Goal: Task Accomplishment & Management: Complete application form

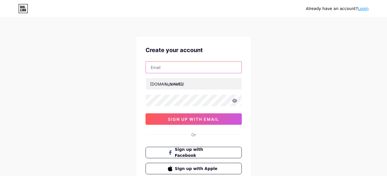
click at [205, 65] on input "text" at bounding box center [194, 67] width 96 height 11
type input "[EMAIL_ADDRESS][DOMAIN_NAME]"
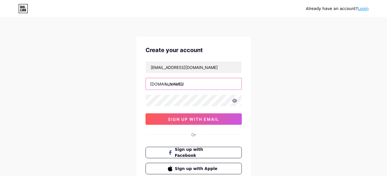
click at [199, 86] on input "text" at bounding box center [194, 83] width 96 height 11
paste input "drashishdolas95"
type input "drashishdolas95"
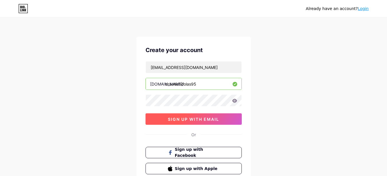
click at [206, 123] on button "sign up with email" at bounding box center [193, 118] width 96 height 11
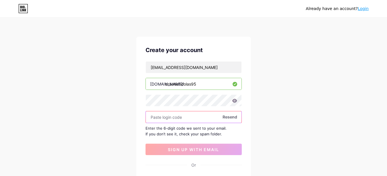
paste input "332495"
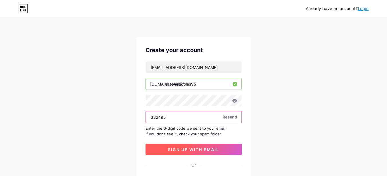
type input "332495"
click at [176, 146] on button "sign up with email" at bounding box center [193, 149] width 96 height 11
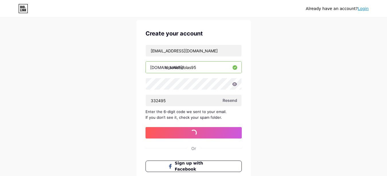
scroll to position [9, 0]
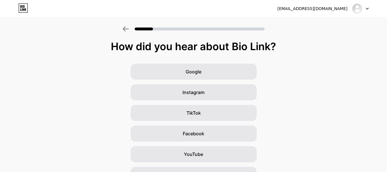
click at [367, 9] on icon at bounding box center [367, 8] width 2 height 1
click at [319, 54] on div "How did you hear about Bio Link? Google Instagram TikTok Facebook YouTube Twitt…" at bounding box center [193, 132] width 387 height 183
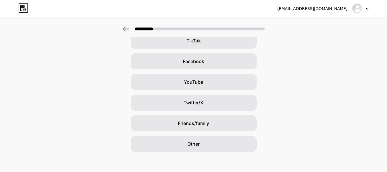
scroll to position [75, 0]
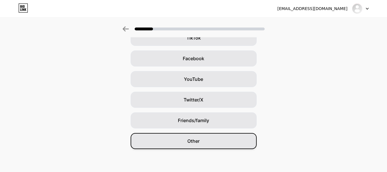
click at [199, 142] on span "Other" at bounding box center [193, 140] width 12 height 7
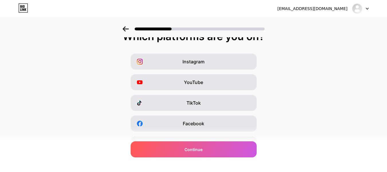
scroll to position [0, 0]
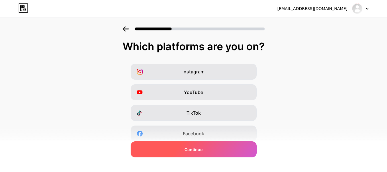
click at [227, 151] on div "Continue" at bounding box center [194, 149] width 126 height 16
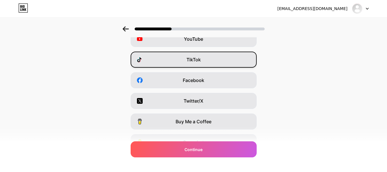
scroll to position [57, 0]
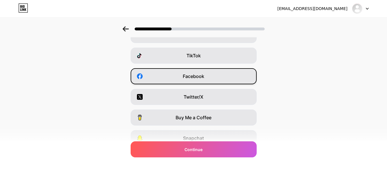
click at [207, 80] on div "Facebook" at bounding box center [194, 76] width 126 height 16
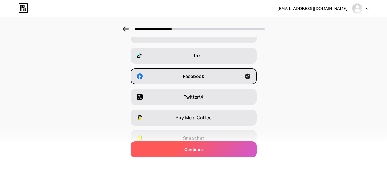
click at [206, 146] on div "Continue" at bounding box center [194, 149] width 126 height 16
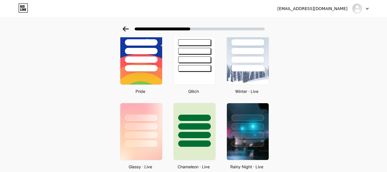
scroll to position [114, 0]
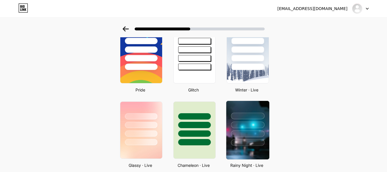
click at [271, 120] on div at bounding box center [247, 130] width 47 height 62
click at [269, 122] on div at bounding box center [247, 123] width 43 height 45
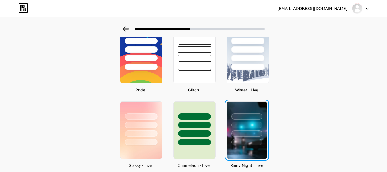
scroll to position [0, 0]
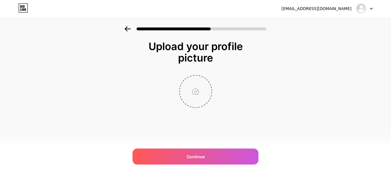
click at [199, 100] on input "file" at bounding box center [196, 92] width 32 height 32
type input "C:\fakepath\Screenshot_1.jpg"
click at [129, 29] on icon at bounding box center [127, 28] width 6 height 5
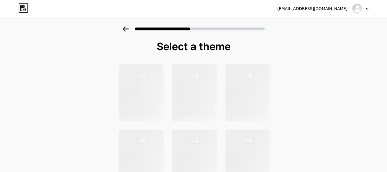
click at [129, 29] on icon at bounding box center [125, 28] width 6 height 5
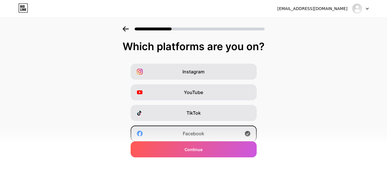
click at [129, 29] on icon at bounding box center [125, 28] width 6 height 5
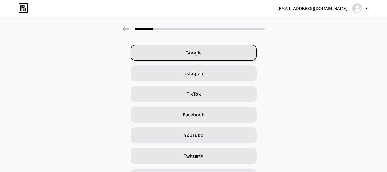
scroll to position [19, 0]
click at [192, 54] on span "Google" at bounding box center [193, 52] width 16 height 7
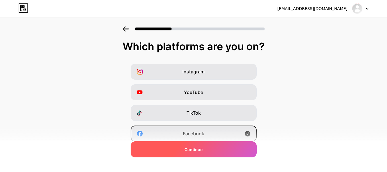
click at [201, 151] on span "Continue" at bounding box center [193, 149] width 18 height 6
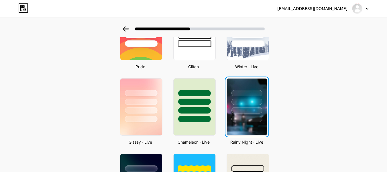
scroll to position [162, 0]
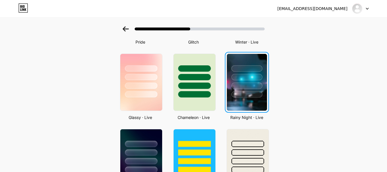
click at [251, 101] on img at bounding box center [247, 82] width 40 height 57
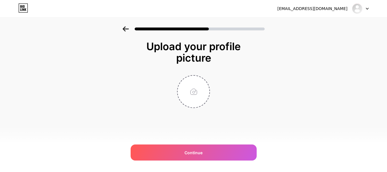
scroll to position [0, 0]
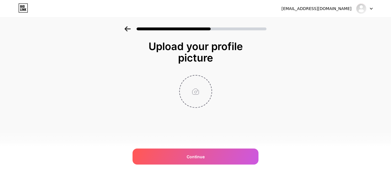
click at [189, 96] on input "file" at bounding box center [196, 92] width 32 height 32
type input "C:\fakepath\Screenshot_1.jpg"
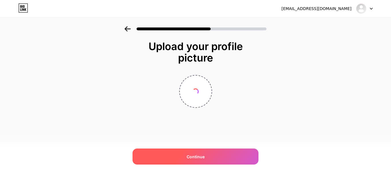
click at [210, 155] on div "Continue" at bounding box center [196, 157] width 126 height 16
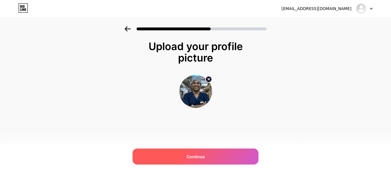
click at [211, 153] on div "Continue" at bounding box center [196, 157] width 126 height 16
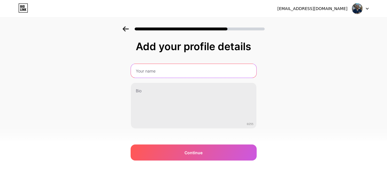
click at [179, 75] on input "text" at bounding box center [193, 71] width 125 height 14
type input "Dr aashish Dolas"
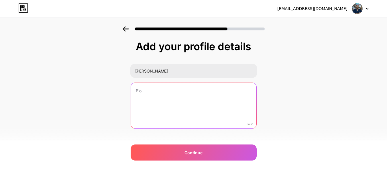
click at [171, 98] on textarea at bounding box center [193, 106] width 125 height 46
paste textarea "One of the Best Cardiac Surgeon In Pune With 1500 open heart surgeries and havi…"
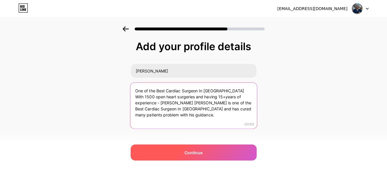
type textarea "One of the Best Cardiac Surgeon In Pune With 1500 open heart surgeries and havi…"
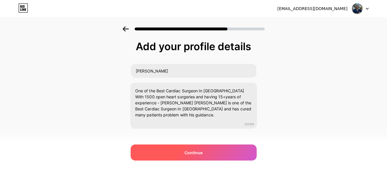
click at [207, 151] on div "Continue" at bounding box center [194, 152] width 126 height 16
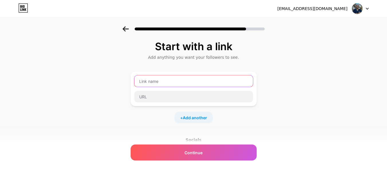
click at [187, 83] on input "text" at bounding box center [193, 80] width 118 height 11
paste input "https://www.facebook.com/ashishdolas01"
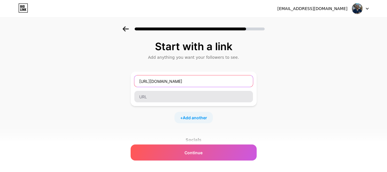
type input "https://www.facebook.com/ashishdolas01"
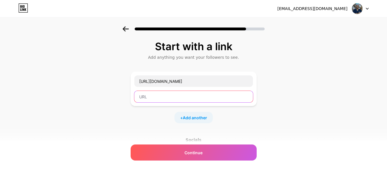
click at [169, 95] on input "text" at bounding box center [193, 96] width 118 height 11
type input "E"
type input "Facebook"
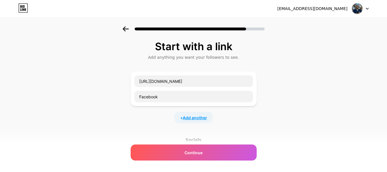
click at [195, 118] on span "Add another" at bounding box center [195, 117] width 24 height 6
click at [186, 123] on input "text" at bounding box center [193, 120] width 118 height 11
paste input "https://www.instagram.com/cardiac_surgeon_pune/"
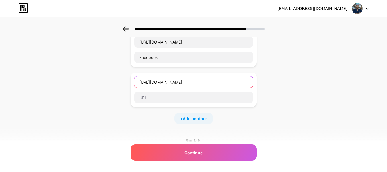
scroll to position [48, 0]
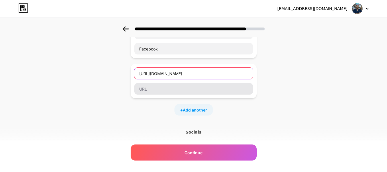
type input "https://www.instagram.com/cardiac_surgeon_pune/"
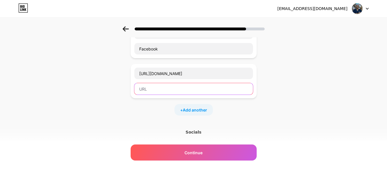
click at [193, 84] on input "text" at bounding box center [193, 88] width 118 height 11
type input "Instagram"
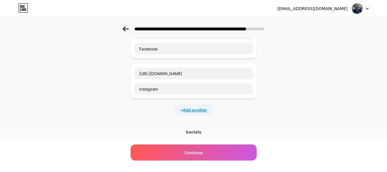
click at [197, 110] on span "Add another" at bounding box center [195, 110] width 24 height 6
click at [164, 116] on input "text" at bounding box center [193, 113] width 118 height 11
click at [142, 116] on input "YouTube" at bounding box center [193, 113] width 118 height 11
drag, startPoint x: 179, startPoint y: 116, endPoint x: 115, endPoint y: 116, distance: 64.7
click at [115, 116] on div "Start with a link Add anything you want your followers to see. https://www.face…" at bounding box center [193, 119] width 387 height 281
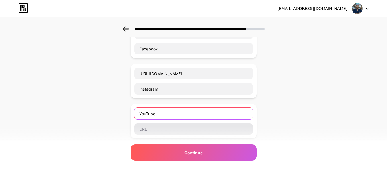
paste input "https://www.youtube.com/@drashishdolas8137"
type input "https://www.youtube.com/@drashishdolas8137"
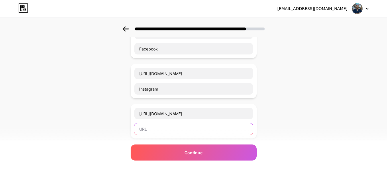
click at [182, 130] on input "text" at bounding box center [193, 128] width 118 height 11
paste input "https://www.youtube.com/@drashishdolas8137"
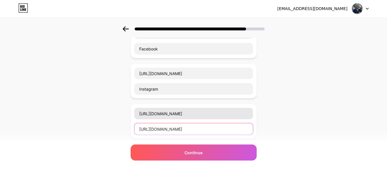
type input "https://www.youtube.com/@drashishdolas8137"
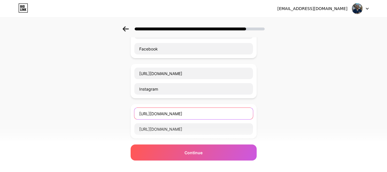
drag, startPoint x: 242, startPoint y: 110, endPoint x: 126, endPoint y: 112, distance: 116.5
click at [126, 112] on div "Start with a link Add anything you want your followers to see. https://www.face…" at bounding box center [193, 119] width 387 height 281
type input "T"
type input "YouTube"
click at [118, 114] on div "Start with a link Add anything you want your followers to see. https://www.face…" at bounding box center [193, 119] width 387 height 281
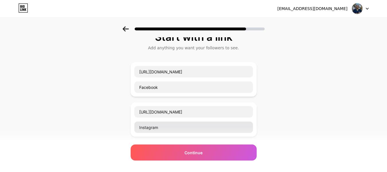
scroll to position [19, 0]
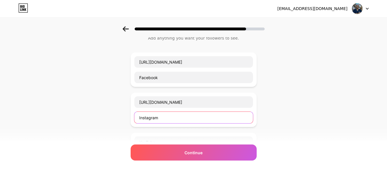
drag, startPoint x: 226, startPoint y: 119, endPoint x: 113, endPoint y: 118, distance: 113.1
click at [113, 118] on div "Start with a link Add anything you want your followers to see. https://www.face…" at bounding box center [193, 147] width 387 height 281
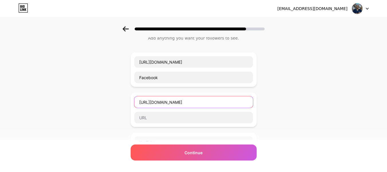
drag, startPoint x: 248, startPoint y: 104, endPoint x: 102, endPoint y: 102, distance: 146.0
click at [102, 102] on div "Start with a link Add anything you want your followers to see. https://www.face…" at bounding box center [193, 147] width 387 height 281
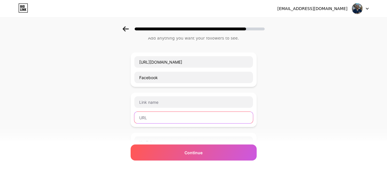
click at [167, 120] on input "text" at bounding box center [193, 117] width 118 height 11
paste input "https://www.instagram.com/cardiac_surgeon_pune/"
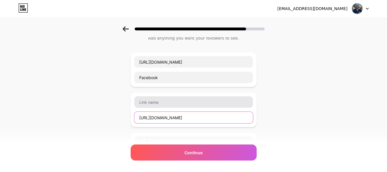
type input "https://www.instagram.com/cardiac_surgeon_pune/"
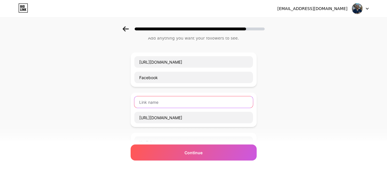
click at [173, 98] on input "text" at bounding box center [193, 101] width 118 height 11
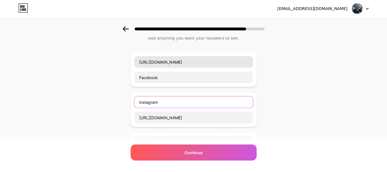
type input "instagram"
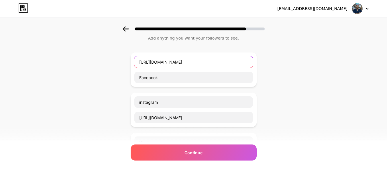
drag, startPoint x: 250, startPoint y: 61, endPoint x: 101, endPoint y: 61, distance: 148.8
click at [101, 61] on div "Start with a link Add anything you want your followers to see. https://www.face…" at bounding box center [193, 147] width 387 height 281
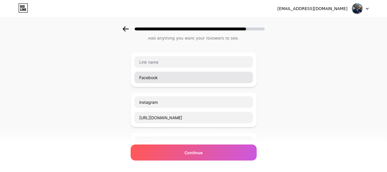
drag, startPoint x: 179, startPoint y: 84, endPoint x: 178, endPoint y: 75, distance: 8.9
click at [150, 78] on div "Facebook" at bounding box center [194, 69] width 126 height 34
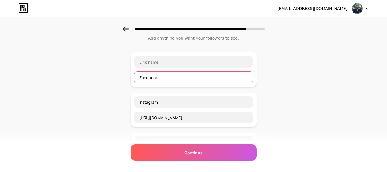
drag, startPoint x: 183, startPoint y: 75, endPoint x: 108, endPoint y: 80, distance: 74.9
click at [108, 80] on div "Start with a link Add anything you want your followers to see. Facebook instagr…" at bounding box center [193, 147] width 387 height 281
paste input "https://www.facebook.com/ashishdolas01"
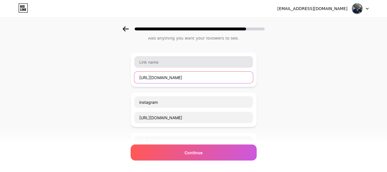
type input "https://www.facebook.com/ashishdolas01"
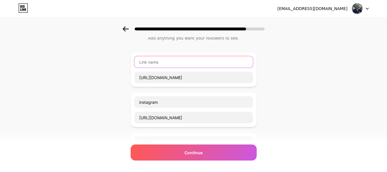
click at [196, 59] on input "text" at bounding box center [193, 61] width 118 height 11
type input "I"
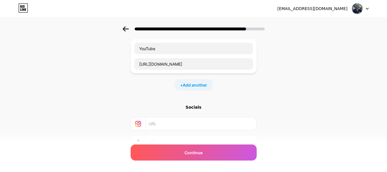
scroll to position [114, 0]
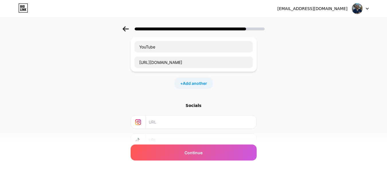
type input "Facebook"
click at [197, 88] on div "+ Add another" at bounding box center [193, 82] width 38 height 11
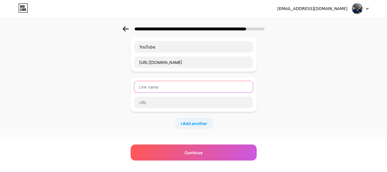
click at [189, 86] on input "text" at bounding box center [193, 86] width 118 height 11
type input "Website"
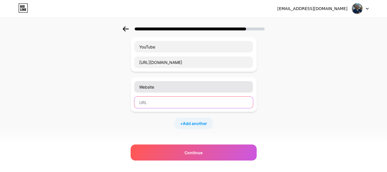
paste input "https://g.co/kgs/Z5o3Jk8"
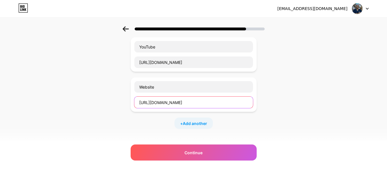
type input "https://g.co/kgs/Z5o3Jk8"
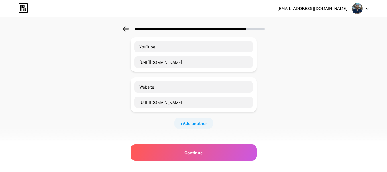
click at [294, 94] on div "Start with a link Add anything you want your followers to see. Facebook https:/…" at bounding box center [193, 72] width 387 height 321
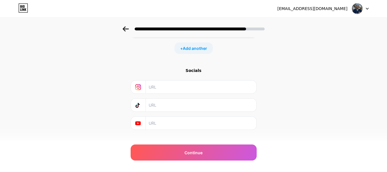
scroll to position [199, 0]
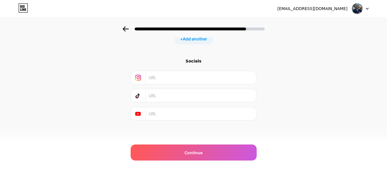
click at [185, 66] on div "Socials" at bounding box center [194, 89] width 126 height 62
click at [176, 75] on input "text" at bounding box center [201, 77] width 104 height 13
paste input "https://www.instagram.com/cardiac_surgeon_pune/"
type input "https://www.instagram.com/cardiac_surgeon_pune/"
click at [179, 111] on input "text" at bounding box center [201, 113] width 104 height 13
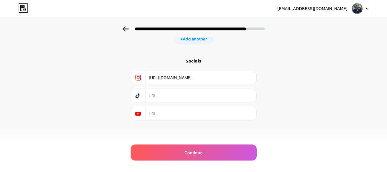
paste input "https://www.instagram.com/cardiac_surgeon_pune/"
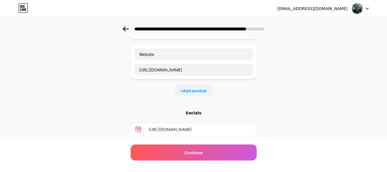
scroll to position [142, 0]
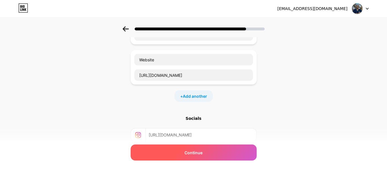
type input "https://www.instagram.com/cardiac_surgeon_pune/"
click at [222, 149] on div "Continue" at bounding box center [194, 152] width 126 height 16
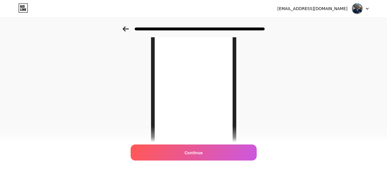
scroll to position [39, 0]
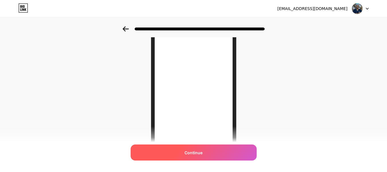
click at [209, 149] on div "Continue" at bounding box center [194, 152] width 126 height 16
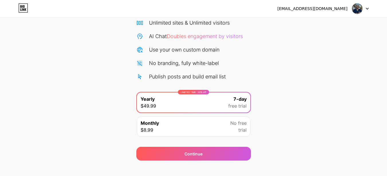
scroll to position [48, 0]
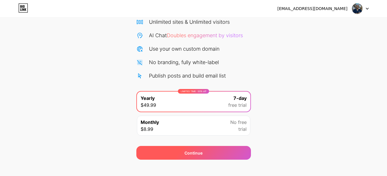
click at [234, 149] on div "Continue" at bounding box center [193, 153] width 114 height 14
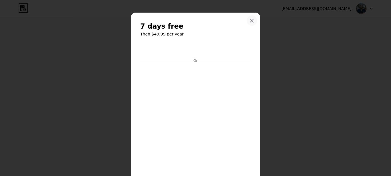
click at [250, 21] on icon at bounding box center [252, 20] width 5 height 5
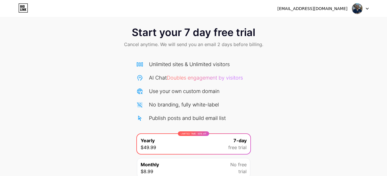
scroll to position [0, 0]
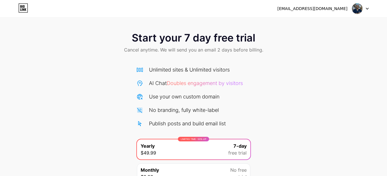
click at [177, 30] on div "Start your 7 day free trial Cancel anytime. We will send you an email 2 days be…" at bounding box center [193, 43] width 387 height 34
drag, startPoint x: 199, startPoint y: 38, endPoint x: 225, endPoint y: 41, distance: 26.2
click at [223, 41] on span "Start your 7 day free trial" at bounding box center [193, 37] width 123 height 11
click at [249, 37] on span "Start your 7 day free trial" at bounding box center [193, 37] width 123 height 11
click at [355, 11] on img at bounding box center [356, 8] width 11 height 11
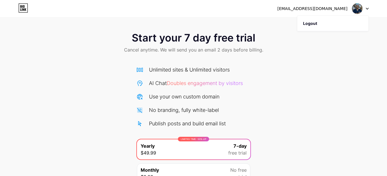
click at [357, 11] on img at bounding box center [356, 8] width 11 height 11
click at [94, 31] on div "Start your 7 day free trial Cancel anytime. We will send you an email 2 days be…" at bounding box center [193, 43] width 387 height 34
click at [15, 5] on div "[EMAIL_ADDRESS][DOMAIN_NAME] Logout" at bounding box center [193, 8] width 387 height 10
click at [19, 10] on icon at bounding box center [23, 8] width 9 height 9
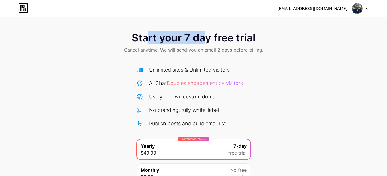
drag, startPoint x: 147, startPoint y: 33, endPoint x: 209, endPoint y: 38, distance: 62.1
click at [205, 38] on span "Start your 7 day free trial" at bounding box center [193, 37] width 123 height 11
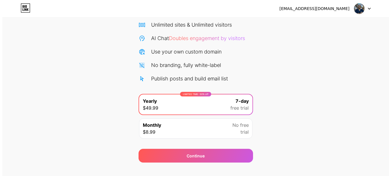
scroll to position [48, 0]
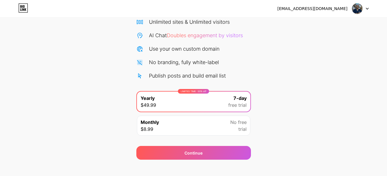
click at [224, 140] on div "Continue" at bounding box center [193, 149] width 114 height 21
click at [229, 130] on div "Monthly $8.99 No free trial" at bounding box center [193, 126] width 113 height 20
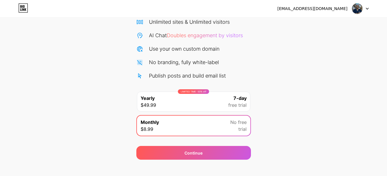
click at [231, 100] on div "7-day free trial" at bounding box center [237, 102] width 18 height 14
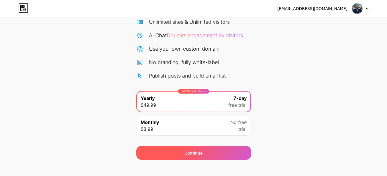
click at [199, 150] on div "Continue" at bounding box center [193, 153] width 18 height 6
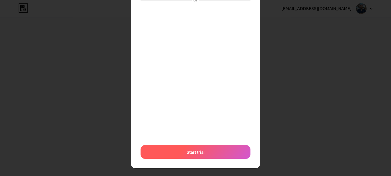
scroll to position [65, 0]
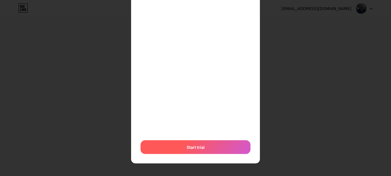
click at [204, 142] on div "Start trial" at bounding box center [196, 147] width 110 height 14
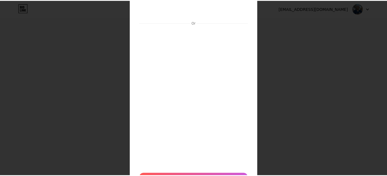
scroll to position [0, 0]
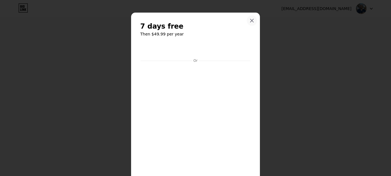
click at [250, 21] on icon at bounding box center [252, 20] width 5 height 5
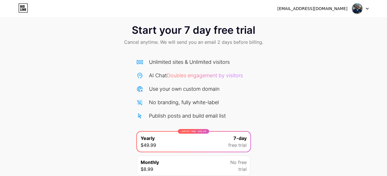
scroll to position [7, 0]
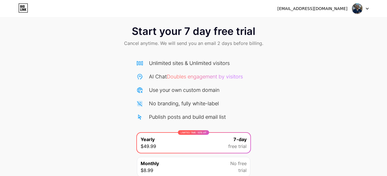
click at [331, 11] on div "[EMAIL_ADDRESS][DOMAIN_NAME]" at bounding box center [312, 9] width 70 height 6
click at [324, 10] on div "[EMAIL_ADDRESS][DOMAIN_NAME]" at bounding box center [312, 9] width 70 height 6
click at [361, 3] on span at bounding box center [356, 8] width 11 height 11
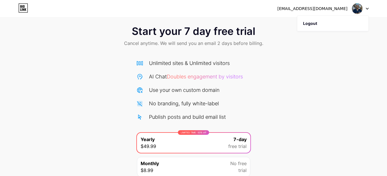
click at [361, 3] on span at bounding box center [356, 8] width 11 height 11
click at [173, 36] on span "Start your 7 day free trial" at bounding box center [193, 30] width 123 height 11
click at [113, 21] on div "Start your 7 day free trial Cancel anytime. We will send you an email 2 days be…" at bounding box center [193, 37] width 387 height 34
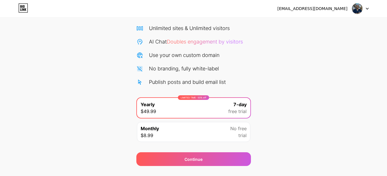
scroll to position [54, 0]
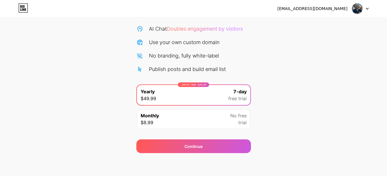
click at [182, 114] on div "Monthly $8.99 No free trial" at bounding box center [193, 119] width 113 height 20
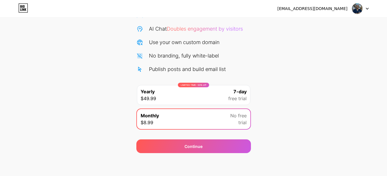
click at [163, 100] on div "LIMITED TIME : 50% off Yearly $49.99 7-day free trial" at bounding box center [193, 95] width 113 height 20
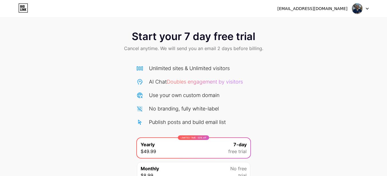
scroll to position [0, 0]
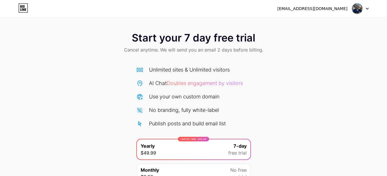
click at [22, 8] on icon at bounding box center [23, 7] width 10 height 9
